Goal: Transaction & Acquisition: Purchase product/service

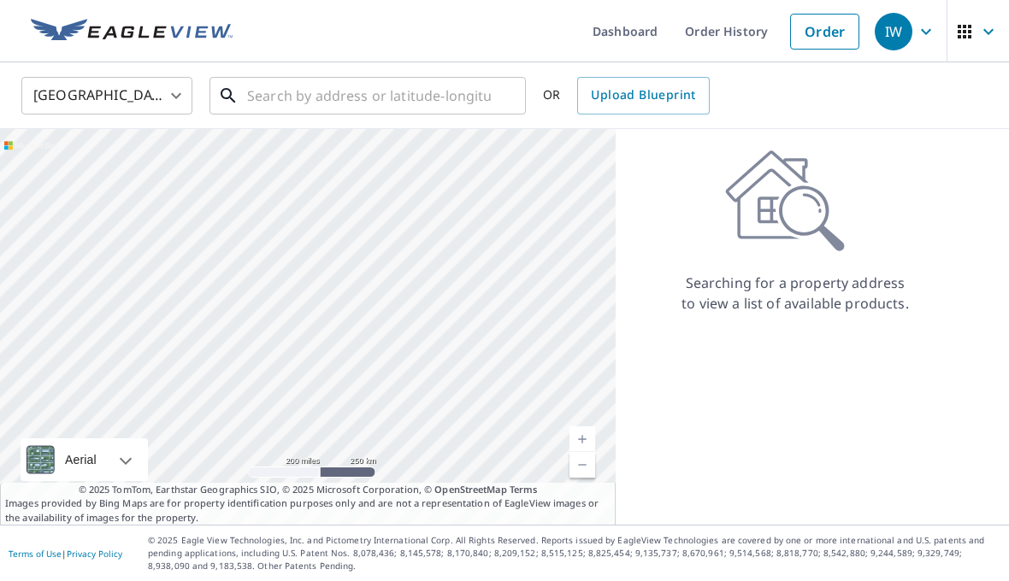
click at [301, 97] on input "text" at bounding box center [369, 96] width 244 height 48
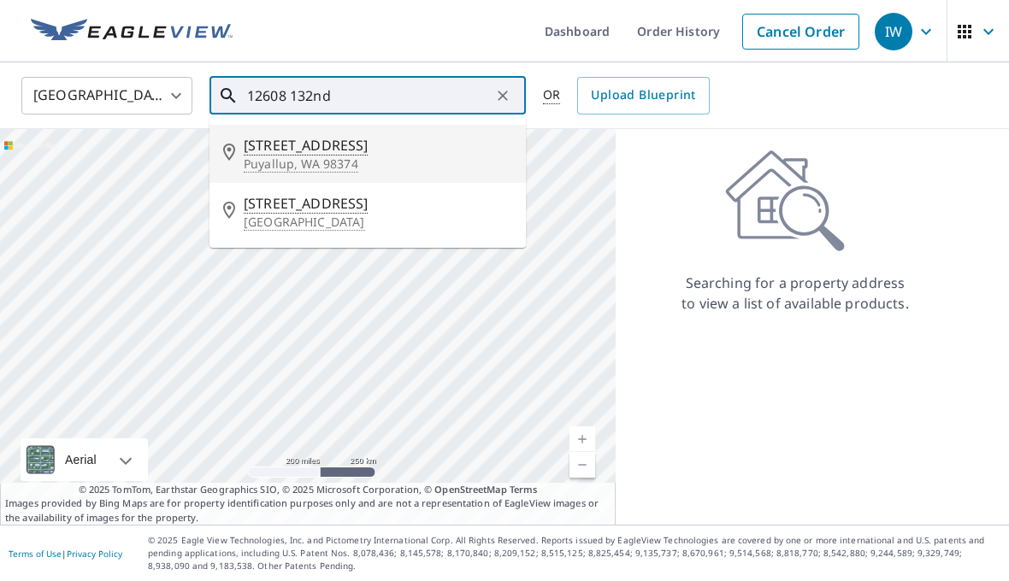
click at [365, 157] on p "Puyallup, WA 98374" at bounding box center [378, 164] width 268 height 17
type input "[STREET_ADDRESS]"
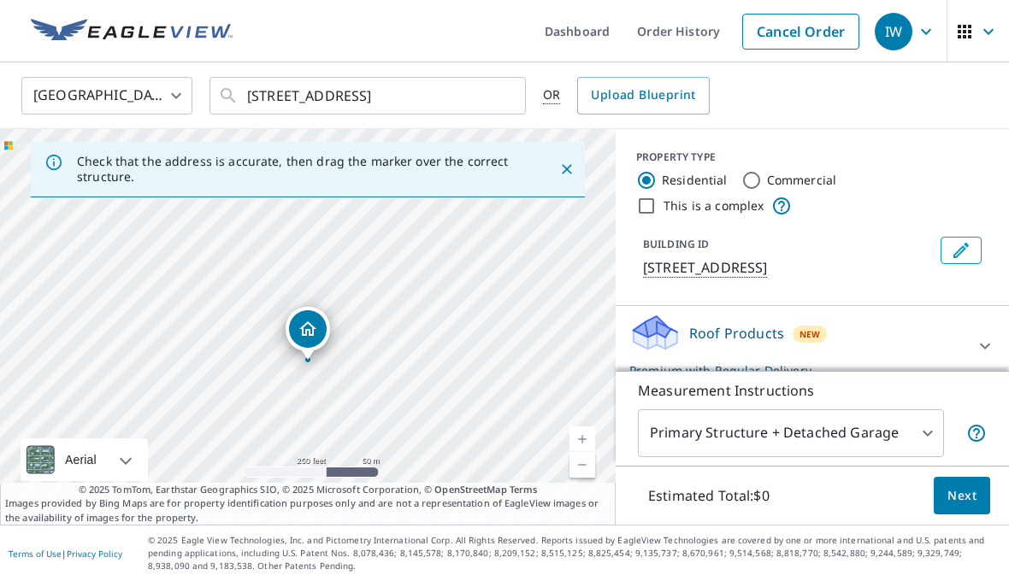
click at [585, 452] on link "Current Level 17, Zoom In" at bounding box center [582, 440] width 26 height 26
click at [585, 452] on link "Current Level 18, Zoom In" at bounding box center [582, 440] width 26 height 26
click at [589, 452] on link "Current Level 19, Zoom In" at bounding box center [582, 440] width 26 height 26
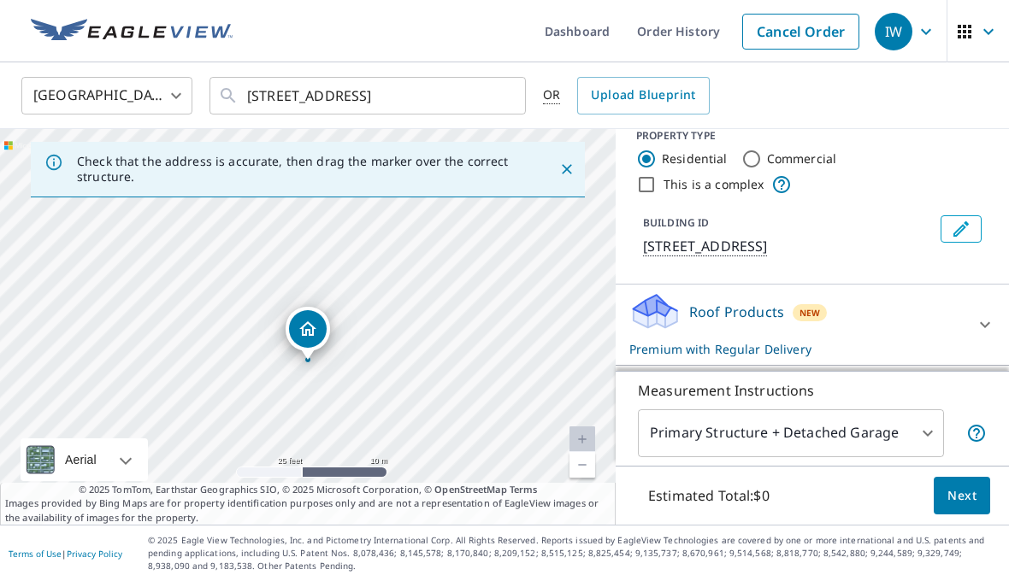
scroll to position [21, 0]
click at [974, 336] on icon at bounding box center [984, 325] width 21 height 21
click at [971, 507] on span "Next" at bounding box center [961, 495] width 29 height 21
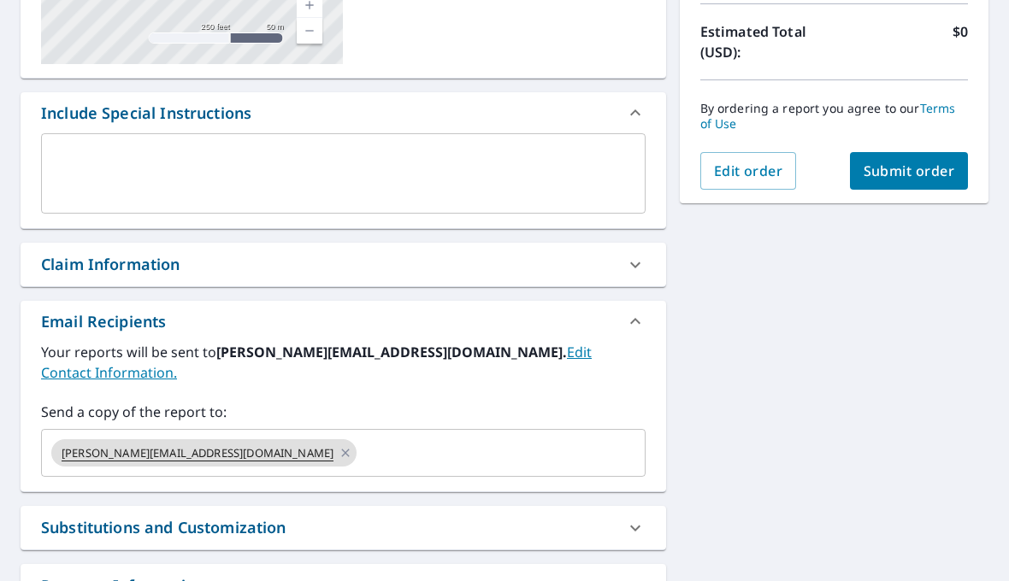
scroll to position [379, 0]
click at [359, 436] on input "text" at bounding box center [485, 452] width 253 height 32
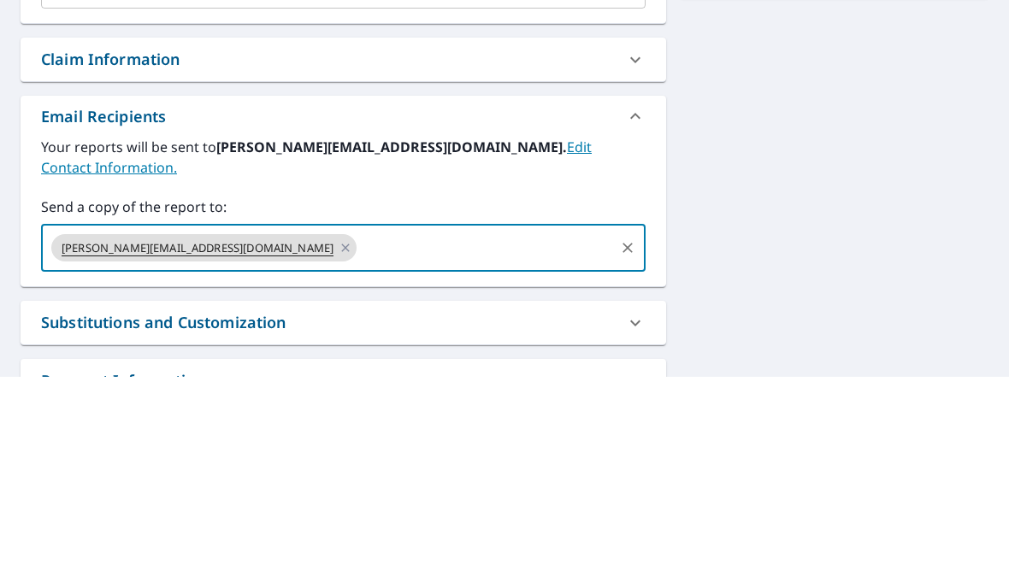
scroll to position [59, 0]
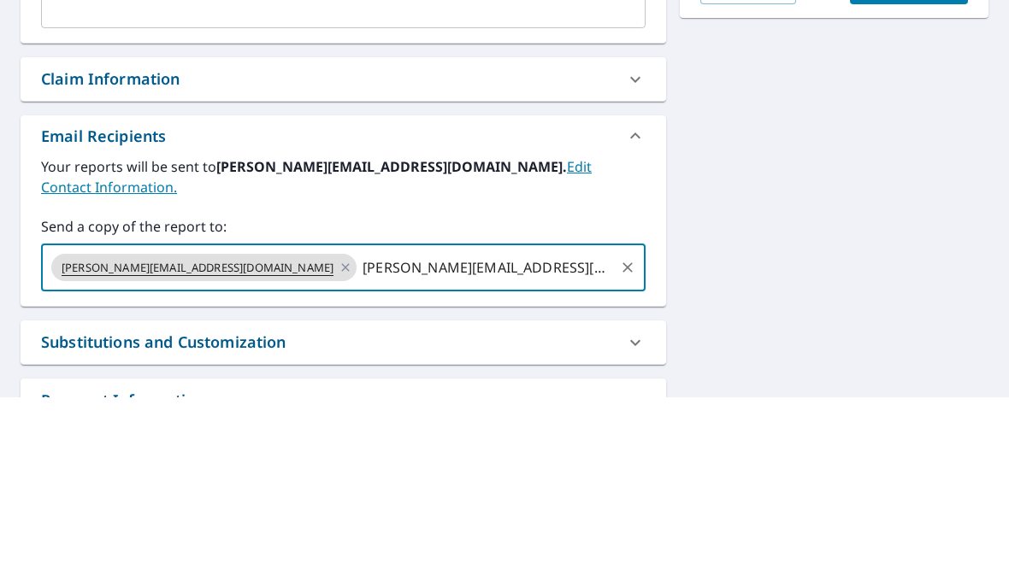
type input "[PERSON_NAME][EMAIL_ADDRESS][DOMAIN_NAME]"
click at [846, 226] on div "[STREET_ADDRESS] Aerial Road A standard road map Aerial A detailed look from ab…" at bounding box center [504, 215] width 1009 height 873
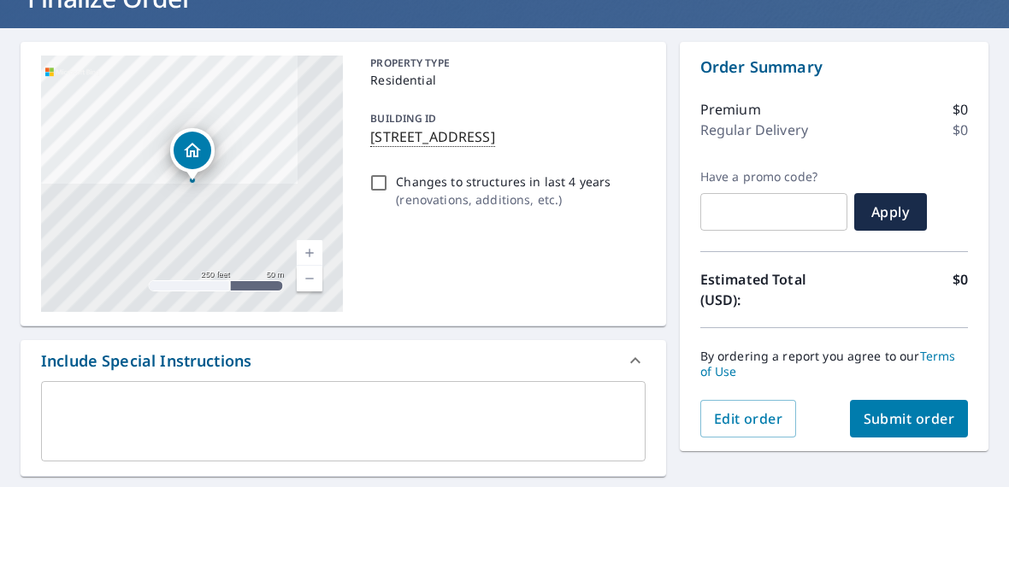
scroll to position [36, 0]
click at [927, 503] on span "Submit order" at bounding box center [908, 512] width 91 height 19
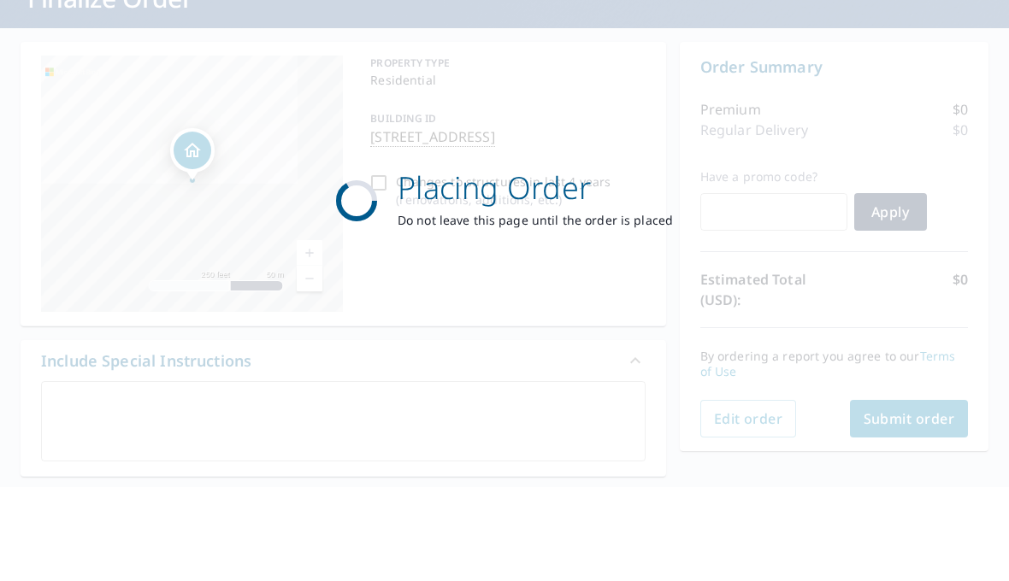
checkbox input "true"
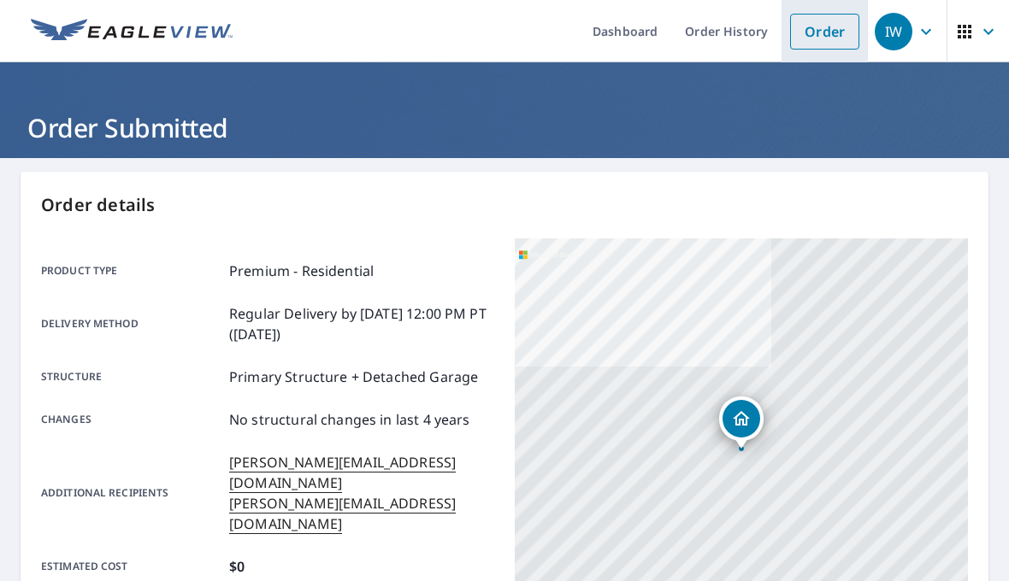
click at [834, 31] on link "Order" at bounding box center [824, 32] width 69 height 36
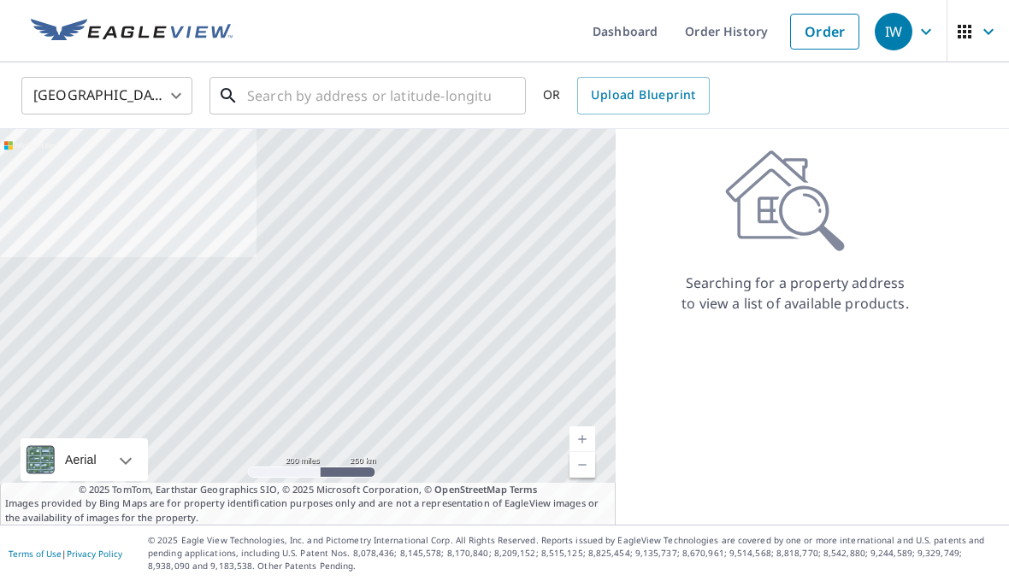
click at [354, 91] on input "text" at bounding box center [369, 96] width 244 height 48
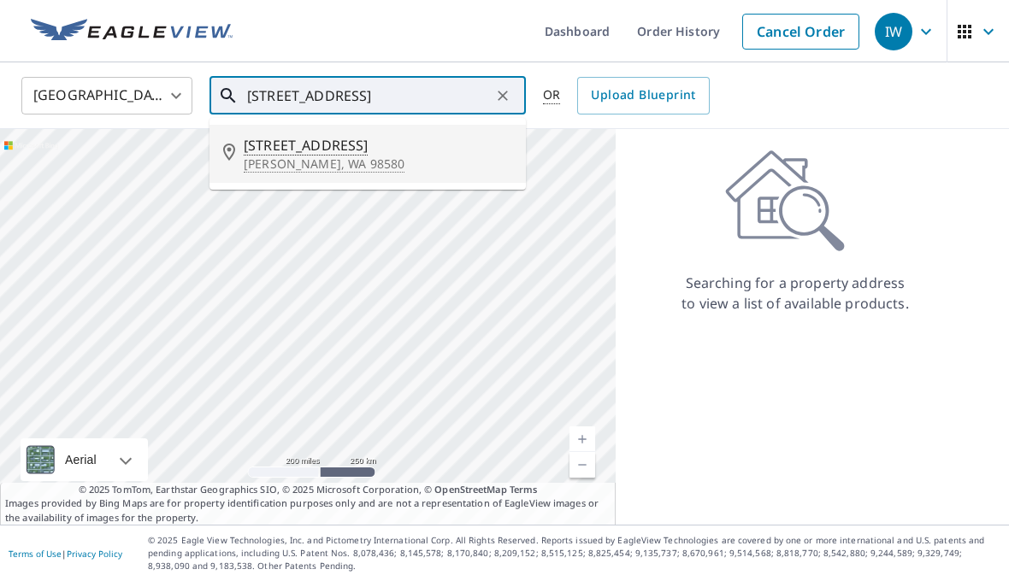
click at [327, 152] on span "[STREET_ADDRESS]" at bounding box center [378, 145] width 268 height 21
type input "[STREET_ADDRESS][PERSON_NAME]"
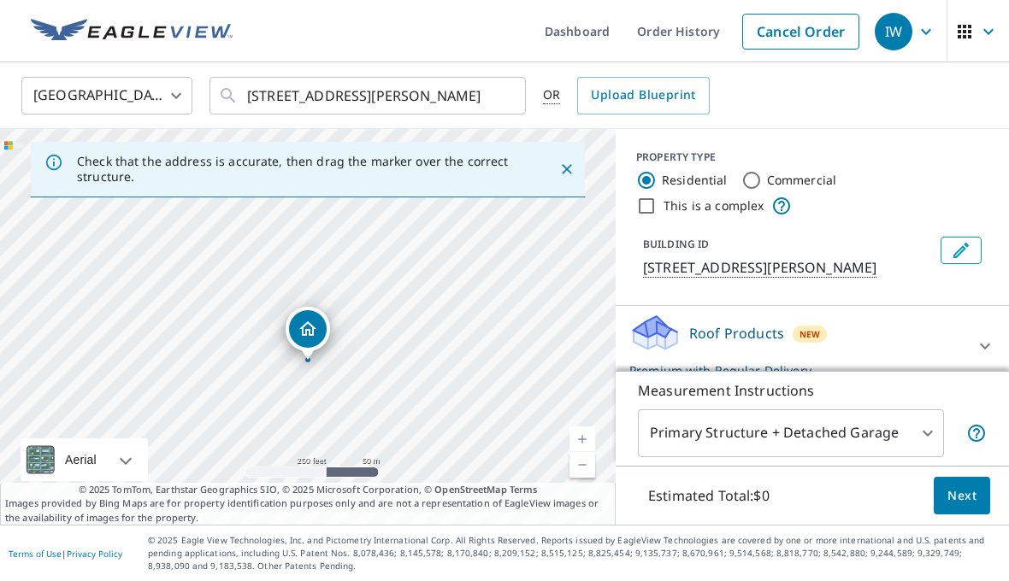
click at [591, 452] on link "Current Level 17, Zoom In" at bounding box center [582, 440] width 26 height 26
click at [585, 452] on link "Current Level 18, Zoom In" at bounding box center [582, 440] width 26 height 26
click at [583, 452] on link "Current Level 19, Zoom In" at bounding box center [582, 440] width 26 height 26
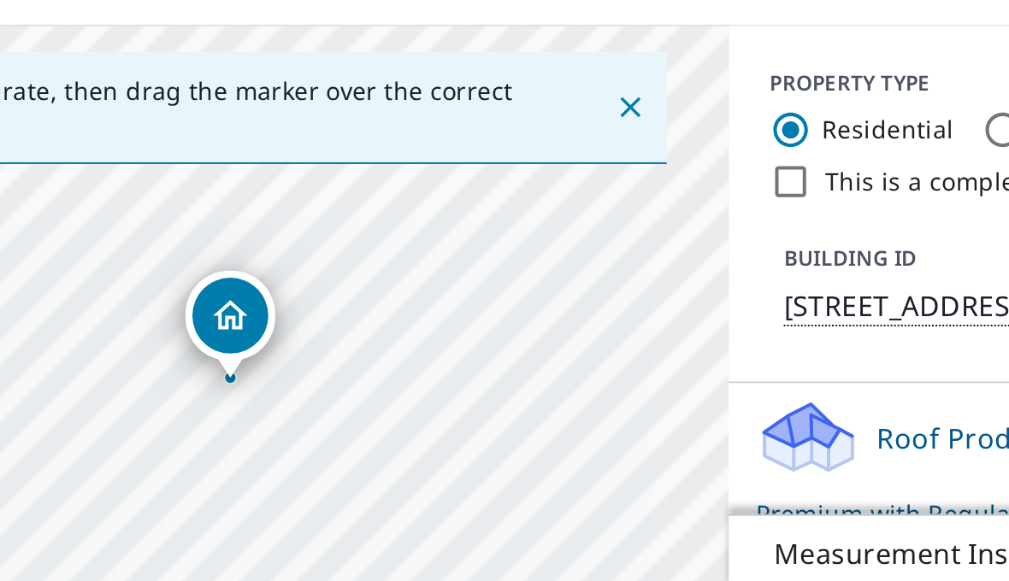
click at [558, 161] on icon "Close" at bounding box center [566, 169] width 17 height 17
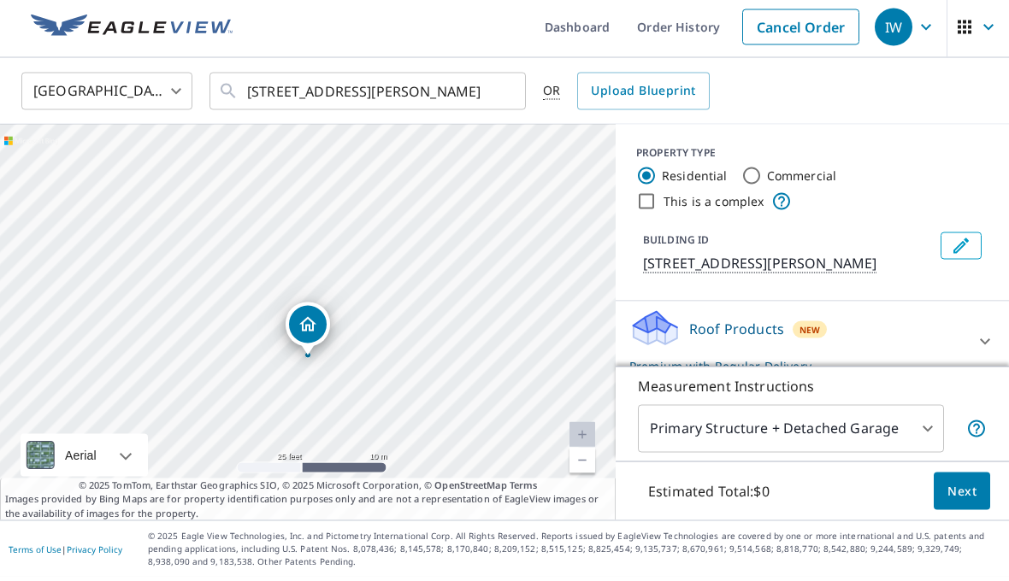
click at [588, 478] on link "Current Level 20, Zoom Out" at bounding box center [582, 465] width 26 height 26
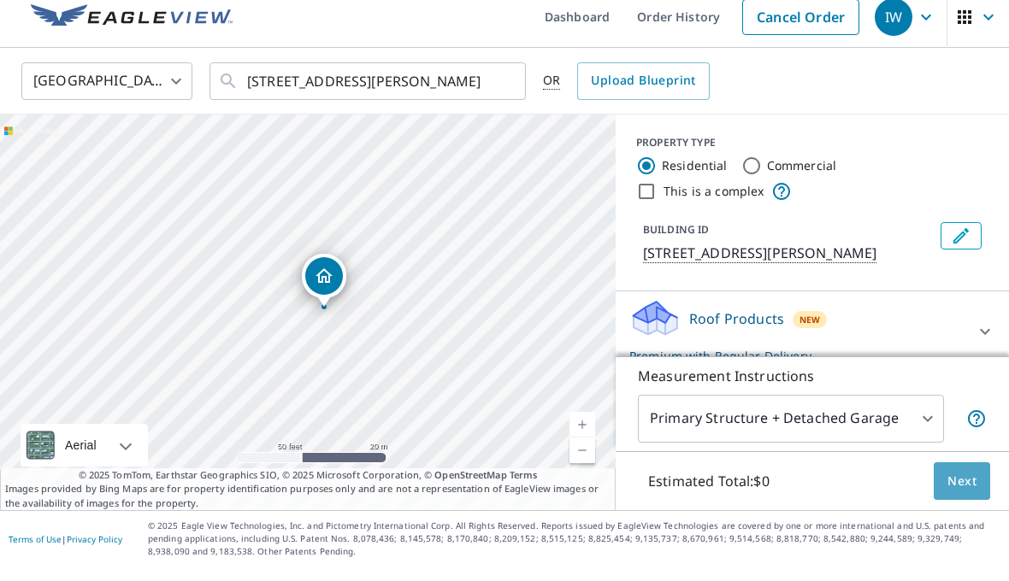
click at [957, 507] on span "Next" at bounding box center [961, 495] width 29 height 21
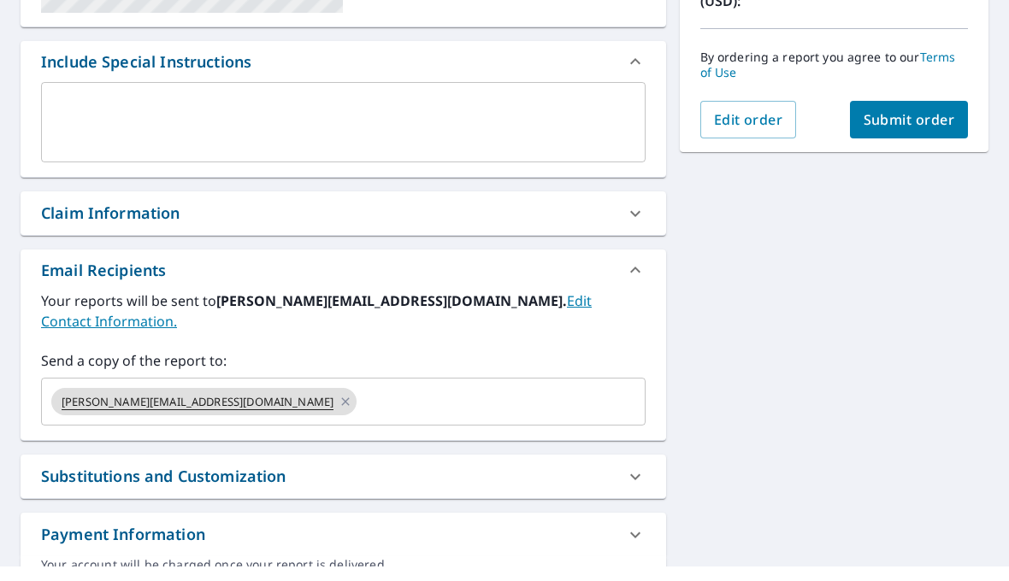
scroll to position [414, 0]
click at [359, 401] on input "text" at bounding box center [485, 417] width 253 height 32
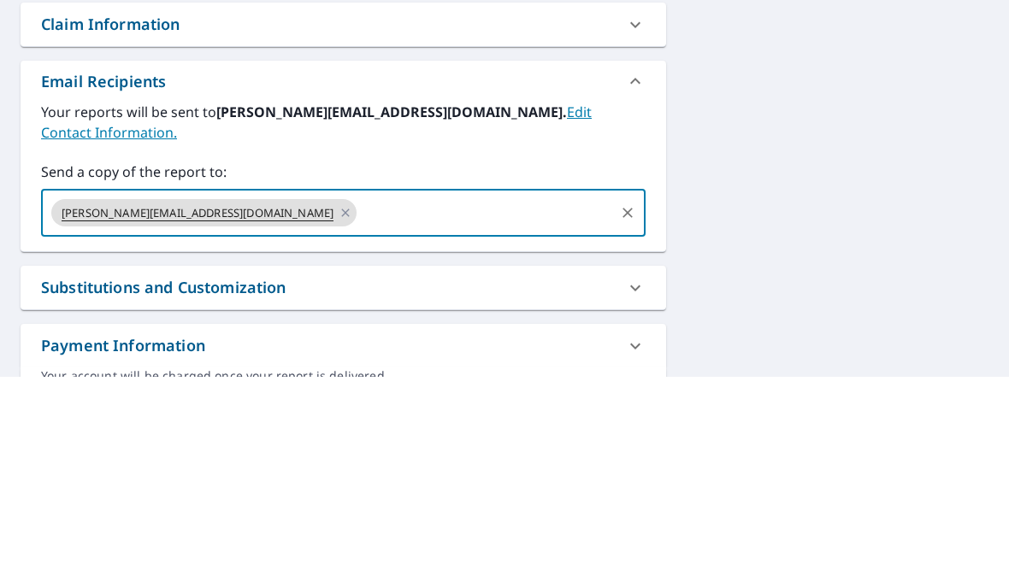
scroll to position [24, 0]
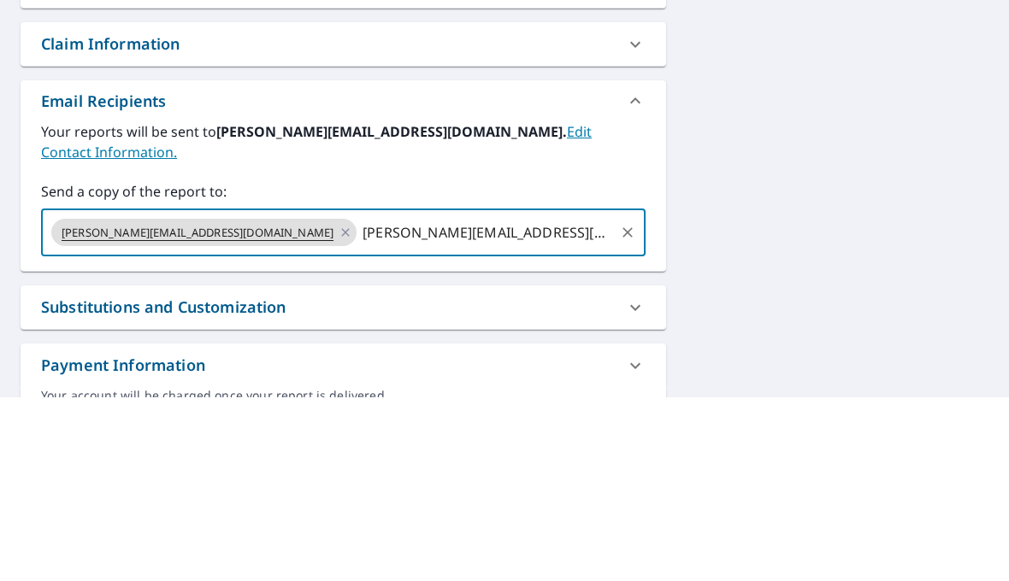
type input "[PERSON_NAME][EMAIL_ADDRESS][DOMAIN_NAME]"
click at [858, 212] on div "[STREET_ADDRESS][PERSON_NAME] Aerial Road A standard road map Aerial A detailed…" at bounding box center [504, 180] width 1009 height 873
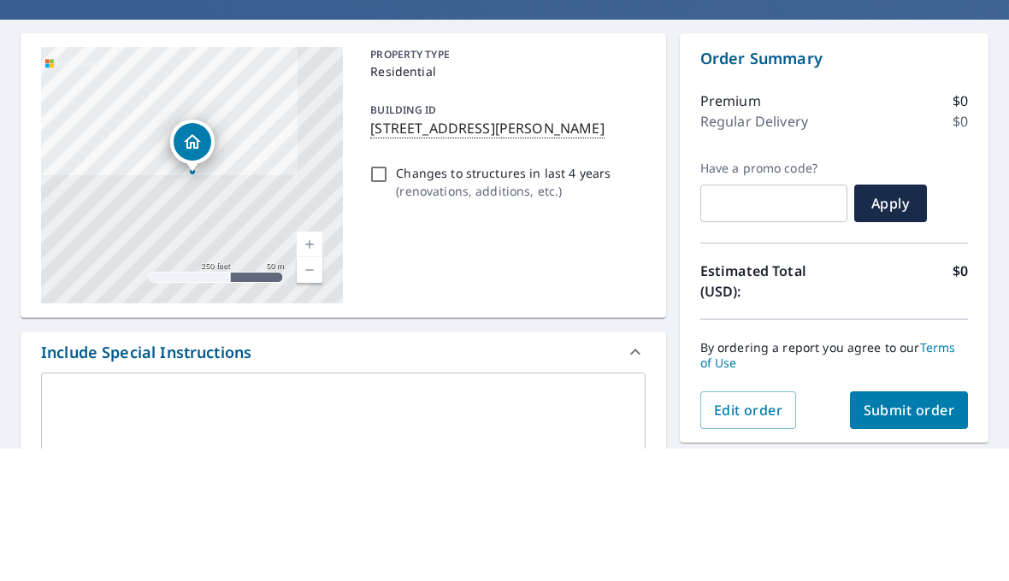
scroll to position [5, 0]
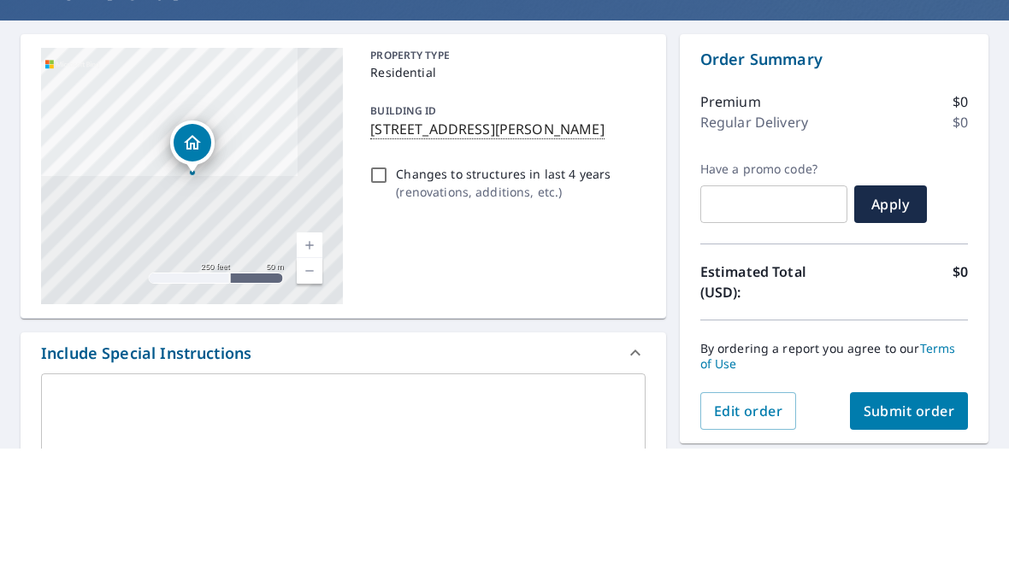
click at [915, 534] on span "Submit order" at bounding box center [908, 543] width 91 height 19
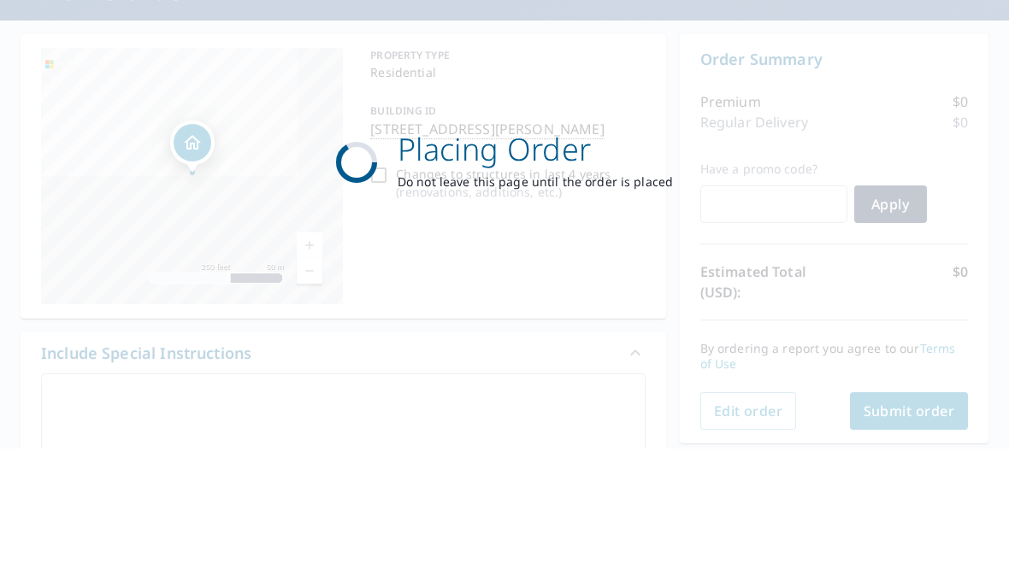
checkbox input "true"
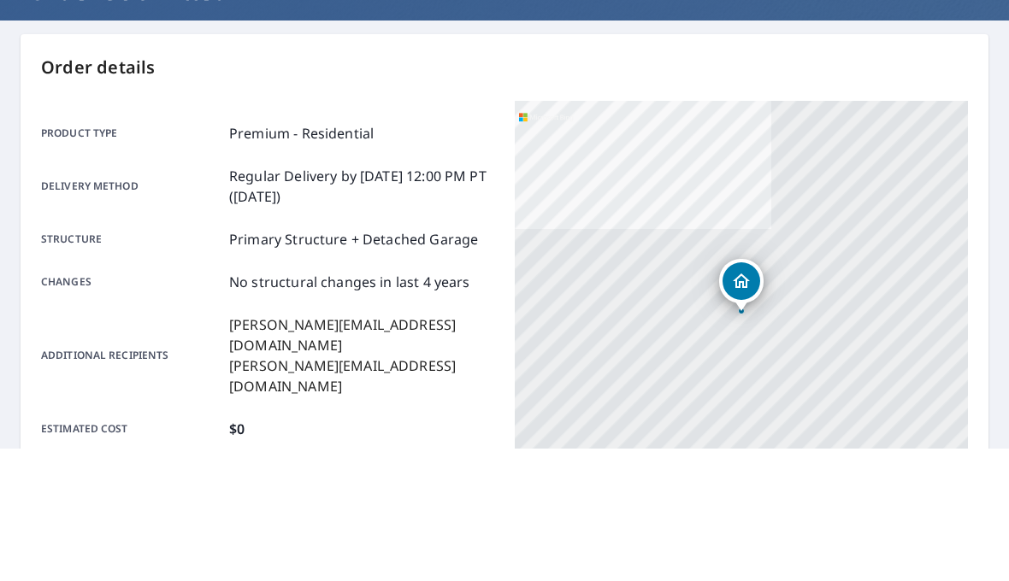
scroll to position [72, 0]
